Goal: Task Accomplishment & Management: Manage account settings

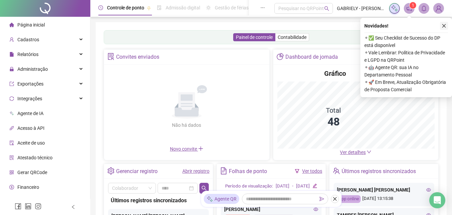
click at [442, 29] on button "button" at bounding box center [444, 26] width 8 height 8
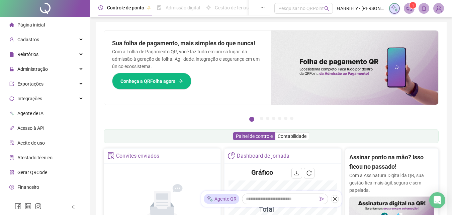
click at [41, 27] on span "Página inicial" at bounding box center [30, 24] width 27 height 5
click at [52, 42] on div "Cadastros" at bounding box center [44, 39] width 87 height 13
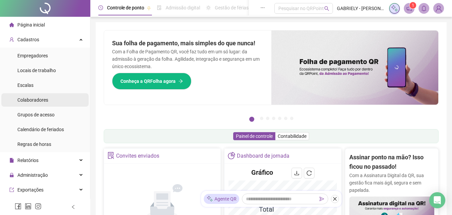
click at [55, 95] on li "Colaboradores" at bounding box center [44, 99] width 87 height 13
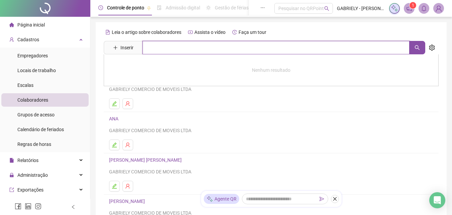
click at [177, 50] on input "text" at bounding box center [276, 47] width 267 height 13
type input "*******"
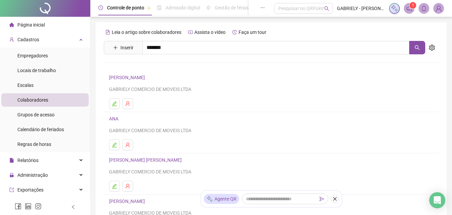
click at [138, 67] on link "[PERSON_NAME]" at bounding box center [134, 67] width 36 height 5
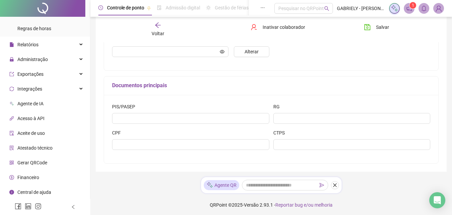
scroll to position [183, 0]
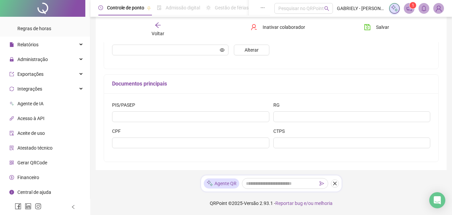
click at [42, 162] on span "Gerar QRCode" at bounding box center [32, 162] width 30 height 5
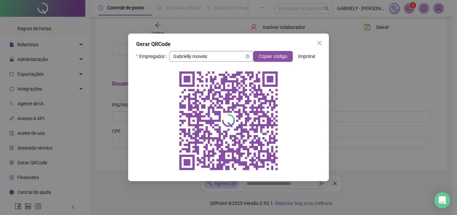
click at [236, 57] on span "Gabrielly moveis" at bounding box center [211, 56] width 76 height 10
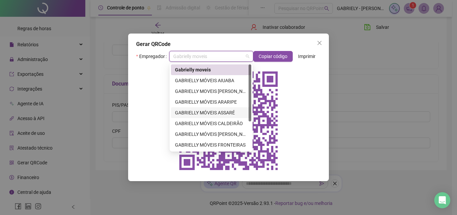
click at [223, 110] on div "GABRIELLY MÓVEIS ASSARÉ" at bounding box center [211, 112] width 72 height 7
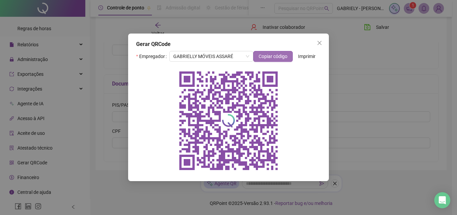
click at [278, 56] on span "Copiar código" at bounding box center [273, 56] width 29 height 7
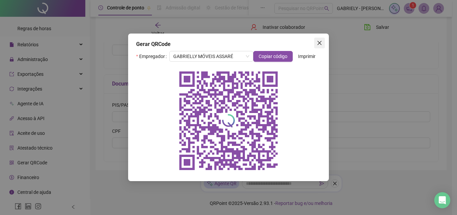
click at [316, 43] on span "Close" at bounding box center [319, 42] width 11 height 5
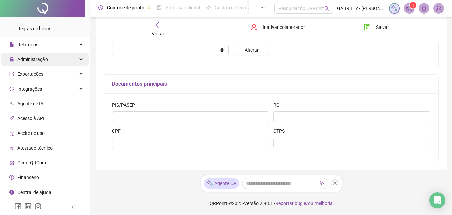
click at [30, 57] on span "Administração" at bounding box center [32, 59] width 30 height 5
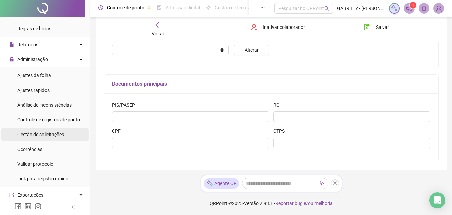
click at [57, 130] on div "Gestão de solicitações" at bounding box center [40, 134] width 47 height 13
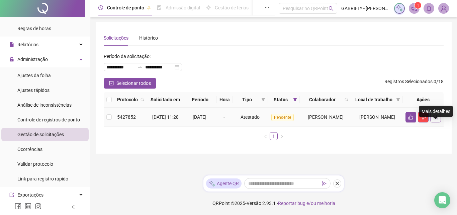
click at [437, 119] on icon "search" at bounding box center [435, 116] width 5 height 5
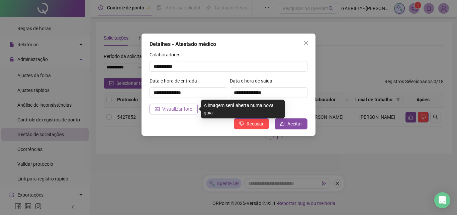
click at [170, 109] on span "Visualizar foto" at bounding box center [177, 108] width 30 height 7
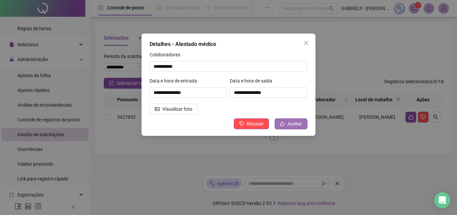
click at [296, 118] on button "Aceitar" at bounding box center [291, 123] width 33 height 11
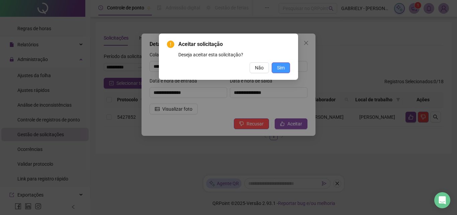
click at [279, 67] on span "Sim" at bounding box center [281, 67] width 8 height 7
click at [281, 69] on span "Sim" at bounding box center [281, 67] width 8 height 7
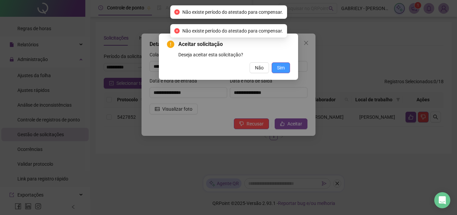
click at [272, 72] on div "Não Sim" at bounding box center [228, 67] width 123 height 11
click at [277, 70] on button "Sim" at bounding box center [281, 67] width 18 height 11
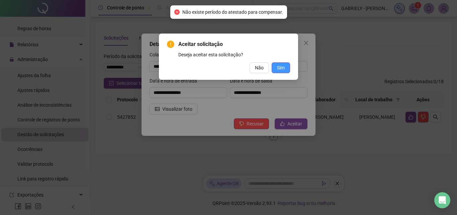
click at [278, 72] on button "Sim" at bounding box center [281, 67] width 18 height 11
drag, startPoint x: 307, startPoint y: 37, endPoint x: 309, endPoint y: 45, distance: 8.0
click at [308, 41] on div "Aceitar solicitação Deseja aceitar esta solicitação? Não Sim" at bounding box center [228, 107] width 457 height 215
click at [309, 46] on div "Aceitar solicitação Deseja aceitar esta solicitação? Não Sim" at bounding box center [228, 107] width 457 height 215
click at [307, 42] on div "Aceitar solicitação Deseja aceitar esta solicitação? Não Sim" at bounding box center [228, 107] width 457 height 215
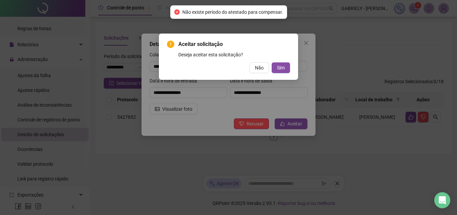
drag, startPoint x: 307, startPoint y: 42, endPoint x: 347, endPoint y: 43, distance: 40.5
click at [309, 43] on div "Aceitar solicitação Deseja aceitar esta solicitação? Não Sim" at bounding box center [228, 107] width 457 height 215
drag, startPoint x: 348, startPoint y: 43, endPoint x: 347, endPoint y: 66, distance: 23.1
click at [349, 43] on div "Aceitar solicitação Deseja aceitar esta solicitação? Não Sim" at bounding box center [228, 107] width 457 height 215
click at [201, 151] on div "Aceitar solicitação Deseja aceitar esta solicitação? Não Sim" at bounding box center [228, 107] width 457 height 215
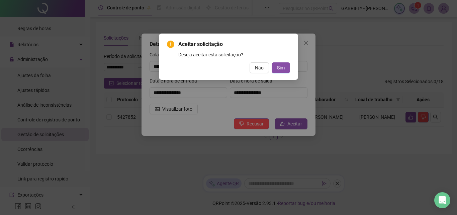
click at [302, 56] on div "Aceitar solicitação Deseja aceitar esta solicitação? Não Sim" at bounding box center [228, 107] width 457 height 215
click at [306, 48] on div "Aceitar solicitação Deseja aceitar esta solicitação? Não Sim" at bounding box center [228, 107] width 457 height 215
click at [256, 73] on button "Não" at bounding box center [259, 67] width 19 height 11
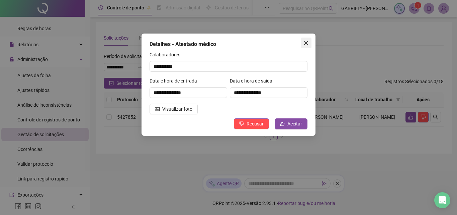
click at [306, 42] on icon "close" at bounding box center [306, 43] width 4 height 4
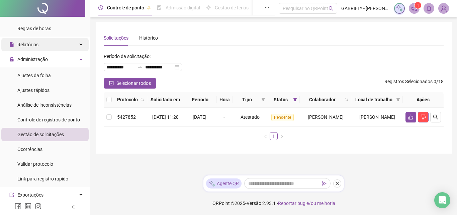
click at [44, 49] on div "Relatórios" at bounding box center [44, 44] width 87 height 13
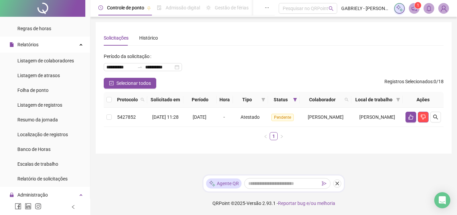
click at [41, 10] on div at bounding box center [42, 8] width 85 height 17
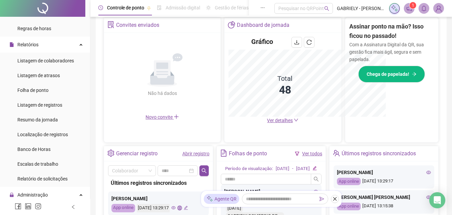
scroll to position [229, 0]
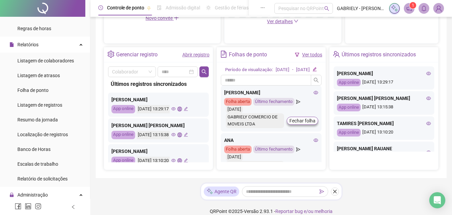
click at [176, 110] on icon "eye" at bounding box center [173, 108] width 4 height 4
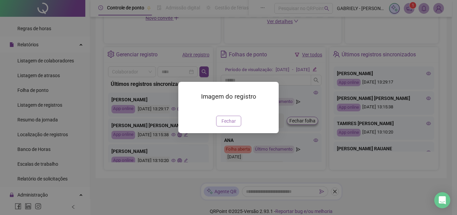
click at [223, 125] on span "Fechar" at bounding box center [229, 120] width 14 height 7
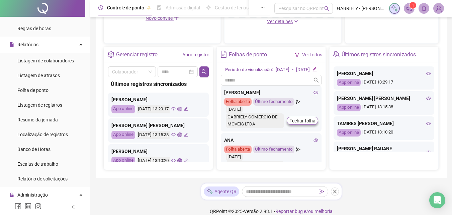
click at [176, 133] on icon "eye" at bounding box center [173, 134] width 4 height 4
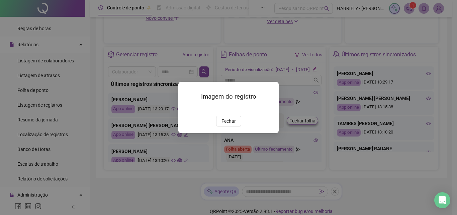
click at [235, 126] on button "Fechar" at bounding box center [228, 120] width 25 height 11
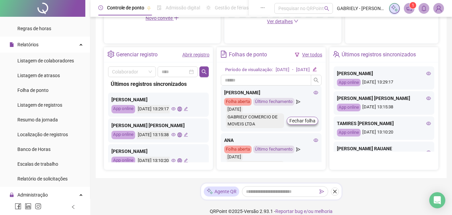
click at [176, 159] on icon "eye" at bounding box center [173, 160] width 4 height 4
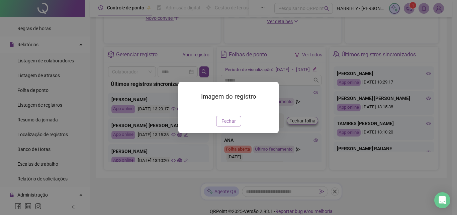
click at [230, 126] on button "Fechar" at bounding box center [228, 120] width 25 height 11
